Goal: Task Accomplishment & Management: Manage account settings

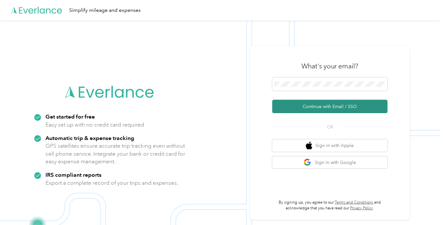
click at [300, 109] on button "Continue with Email / SSO" at bounding box center [329, 106] width 115 height 13
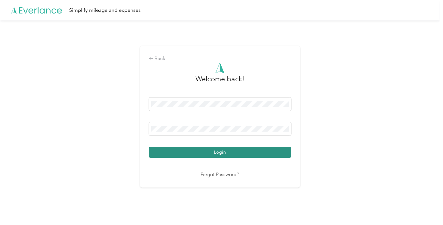
click at [231, 150] on button "Login" at bounding box center [220, 152] width 142 height 11
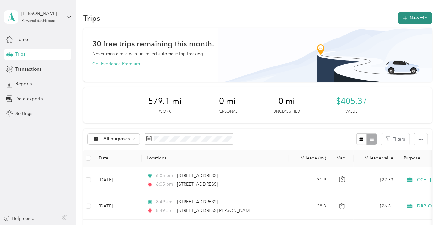
click at [408, 20] on button "New trip" at bounding box center [415, 17] width 34 height 11
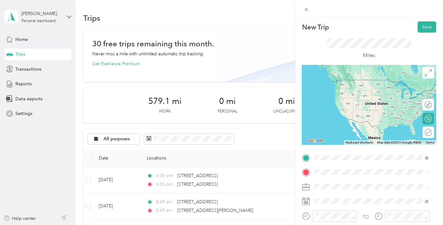
click at [341, 85] on div "[STREET_ADDRESS][US_STATE]" at bounding box center [370, 80] width 109 height 9
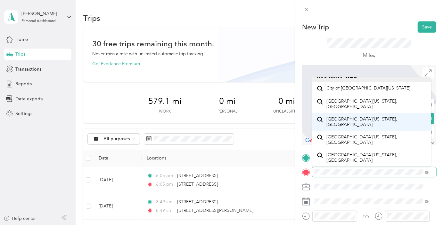
scroll to position [11, 0]
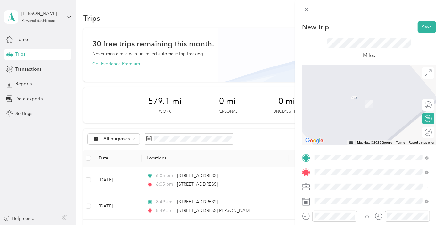
click at [345, 98] on span "[STREET_ADDRESS][US_STATE]" at bounding box center [358, 95] width 64 height 6
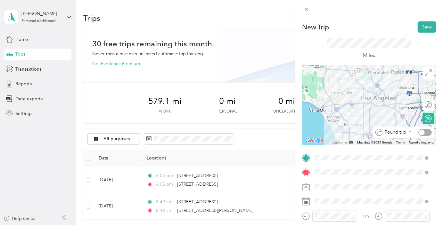
click at [422, 130] on div at bounding box center [424, 132] width 13 height 7
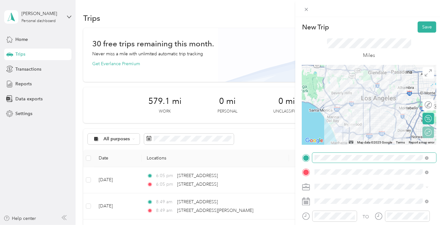
scroll to position [42, 0]
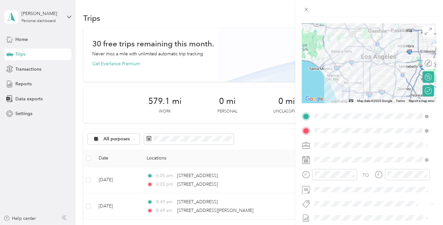
click at [345, 149] on span at bounding box center [374, 145] width 124 height 10
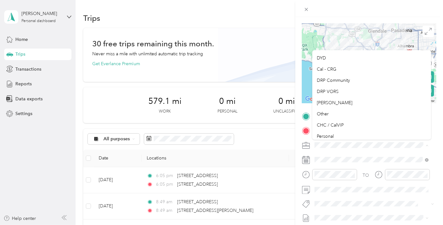
scroll to position [90, 0]
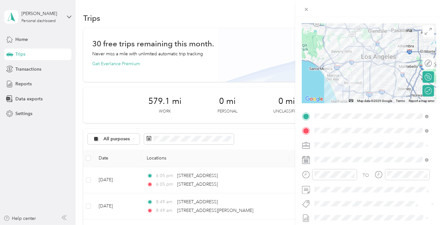
click at [331, 100] on span "[PERSON_NAME]" at bounding box center [334, 100] width 36 height 5
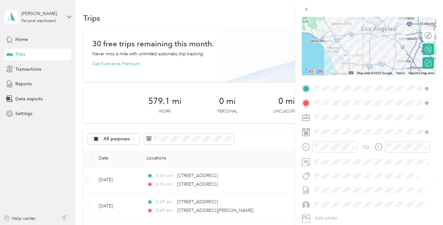
scroll to position [78, 0]
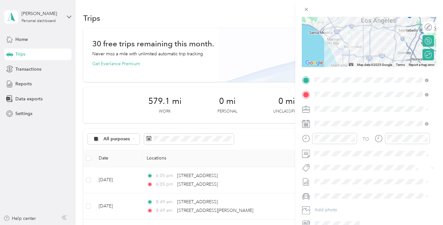
click at [306, 124] on icon at bounding box center [306, 124] width 8 height 8
click at [314, 125] on span at bounding box center [374, 124] width 124 height 10
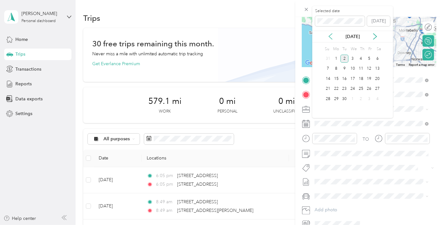
click at [328, 37] on icon at bounding box center [330, 36] width 6 height 6
click at [363, 98] on div "28" at bounding box center [360, 99] width 8 height 8
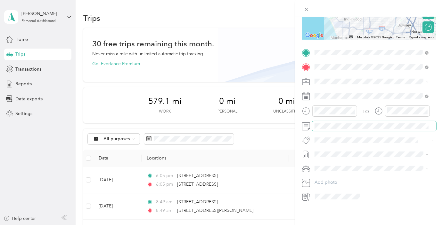
scroll to position [0, 0]
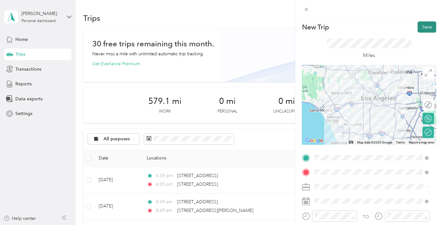
click at [419, 29] on button "Save" at bounding box center [426, 26] width 19 height 11
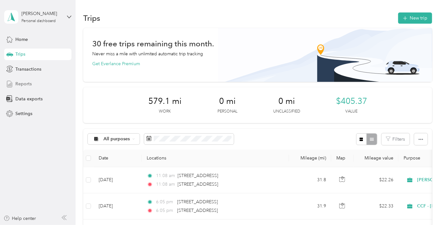
click at [23, 83] on span "Reports" at bounding box center [23, 84] width 16 height 7
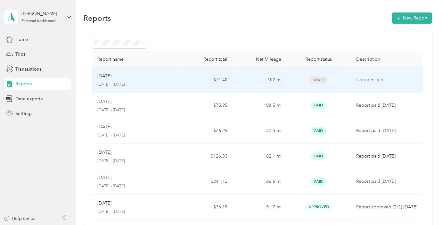
click at [286, 81] on td "Draft" at bounding box center [318, 81] width 65 height 26
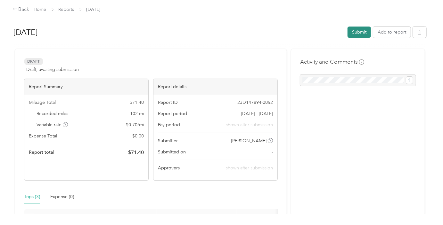
click at [356, 36] on button "Submit" at bounding box center [358, 32] width 23 height 11
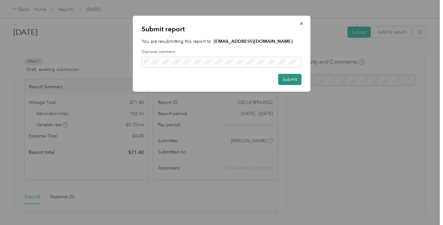
click at [289, 79] on button "Submit" at bounding box center [289, 79] width 23 height 11
